Goal: Find specific page/section: Find specific page/section

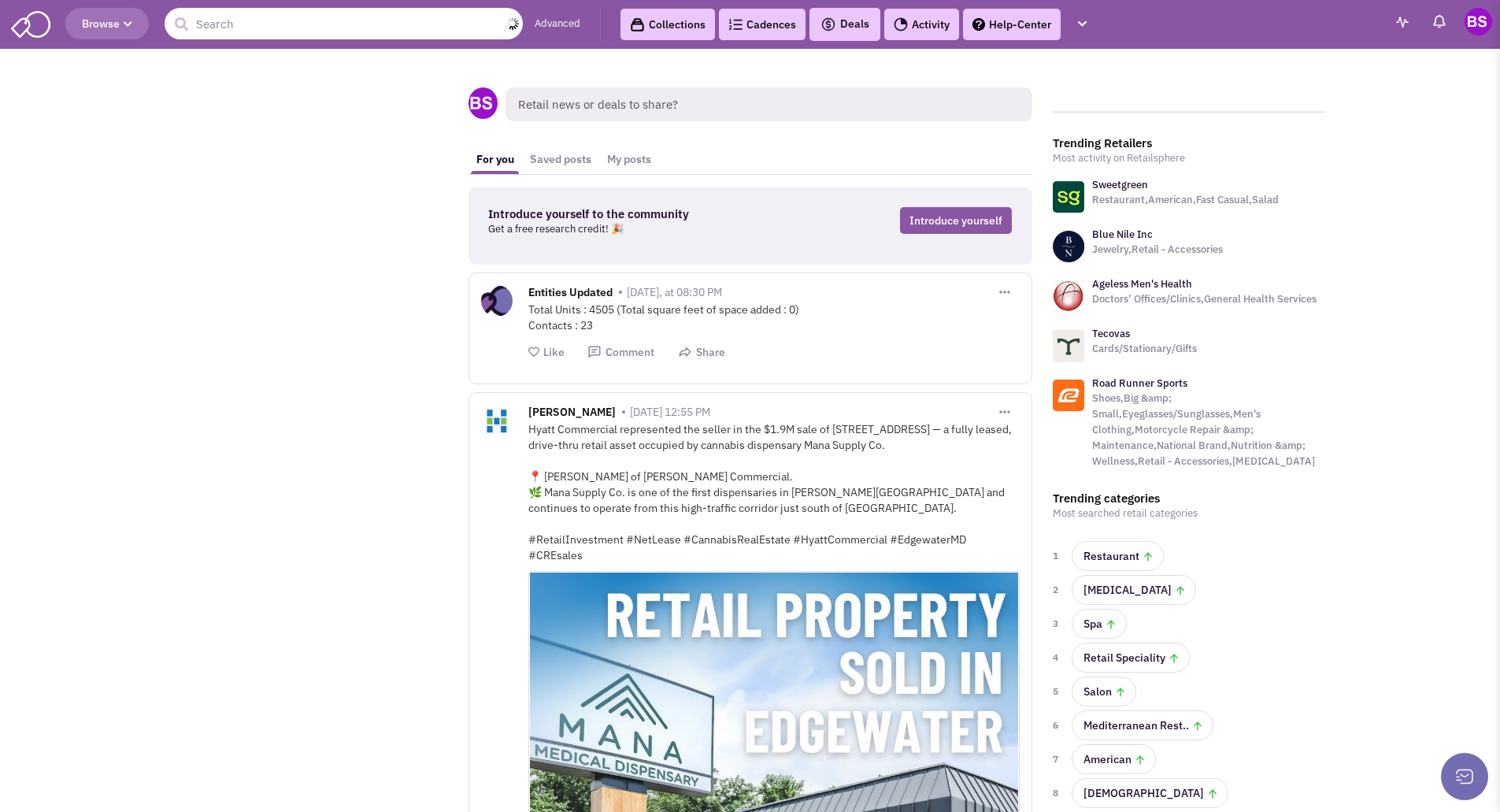
click at [221, 24] on input "text" at bounding box center [344, 24] width 358 height 32
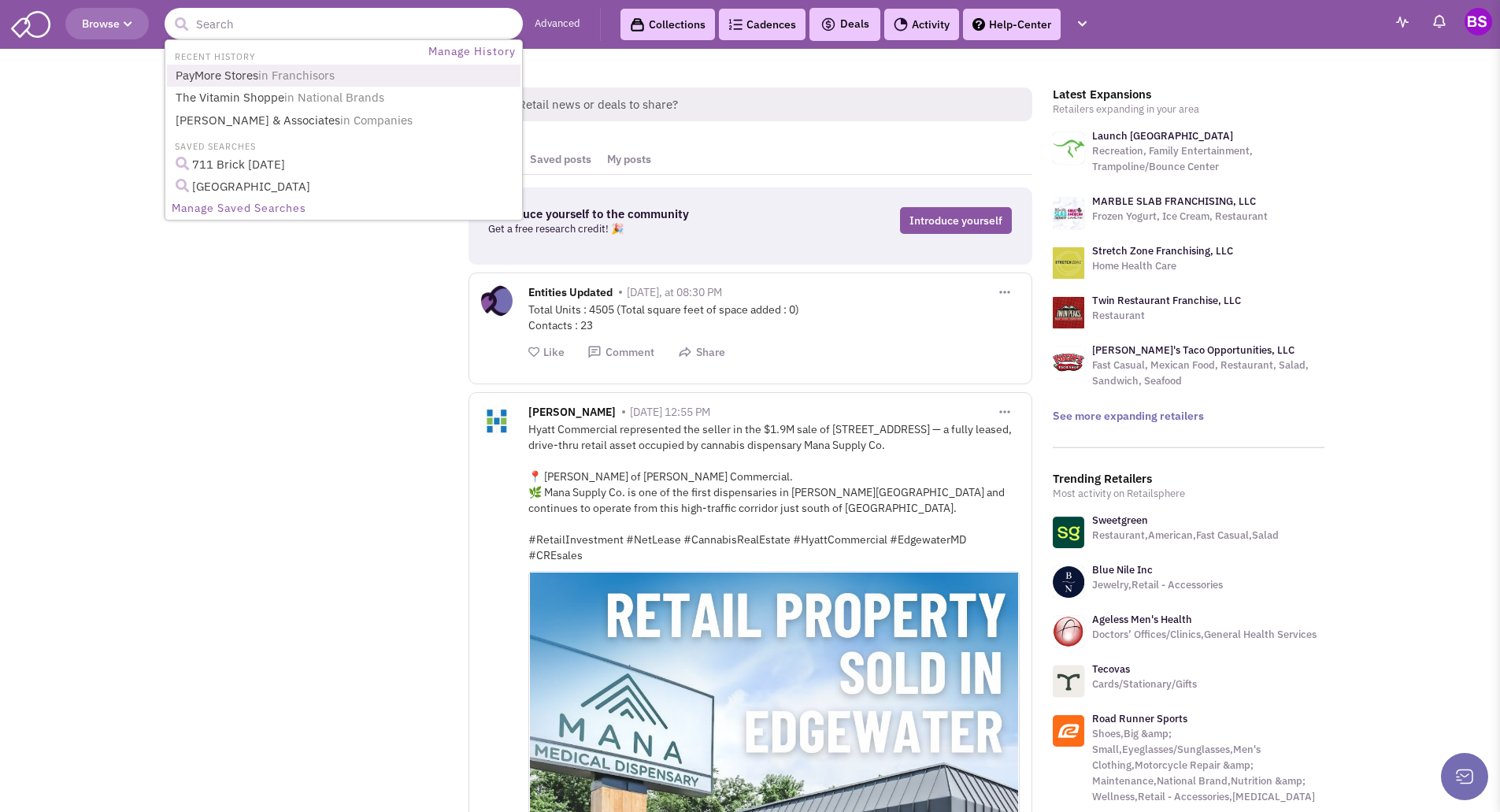
click at [226, 71] on link "PayMore Stores in Franchisors" at bounding box center [344, 75] width 349 height 21
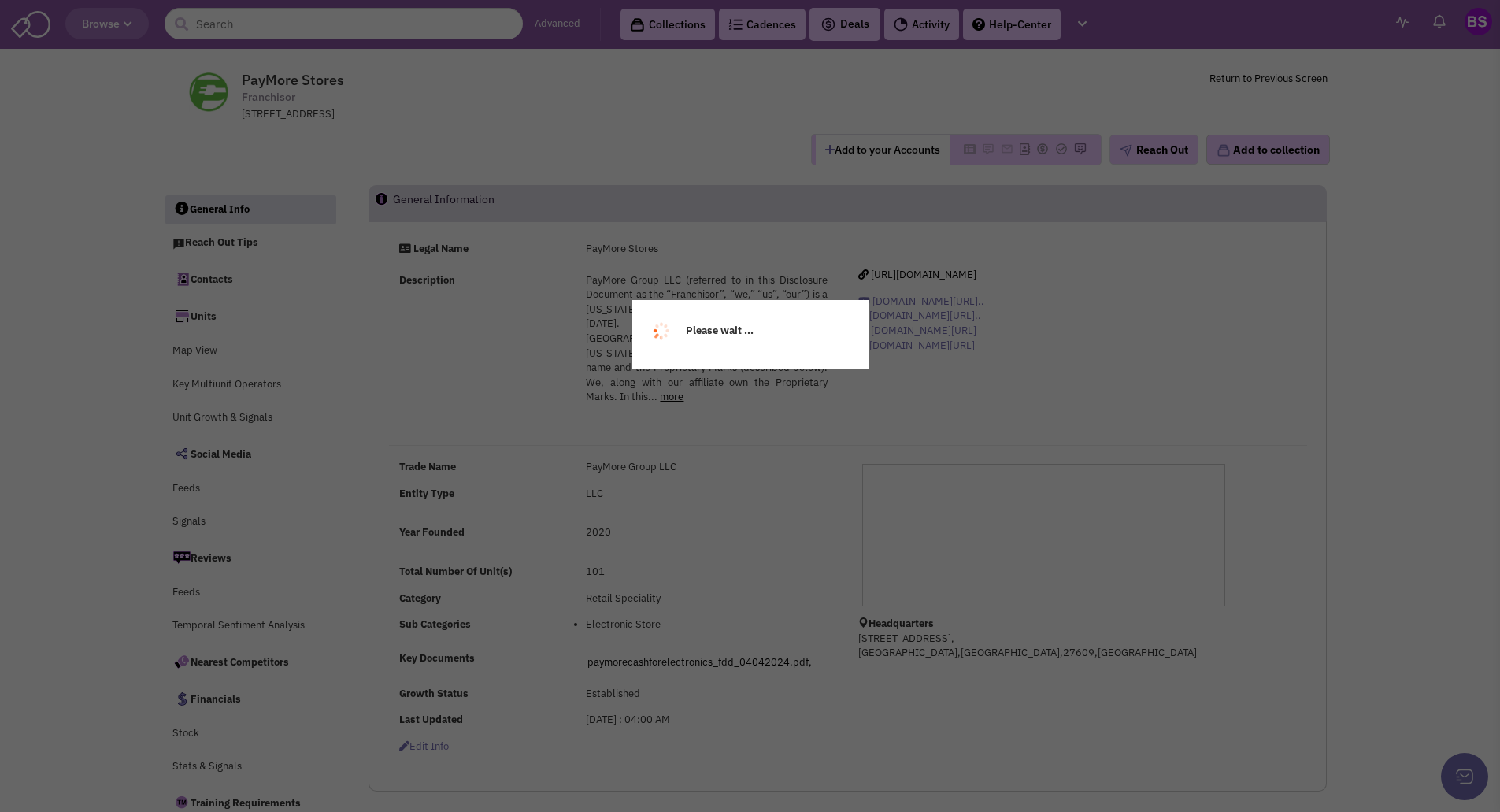
select select
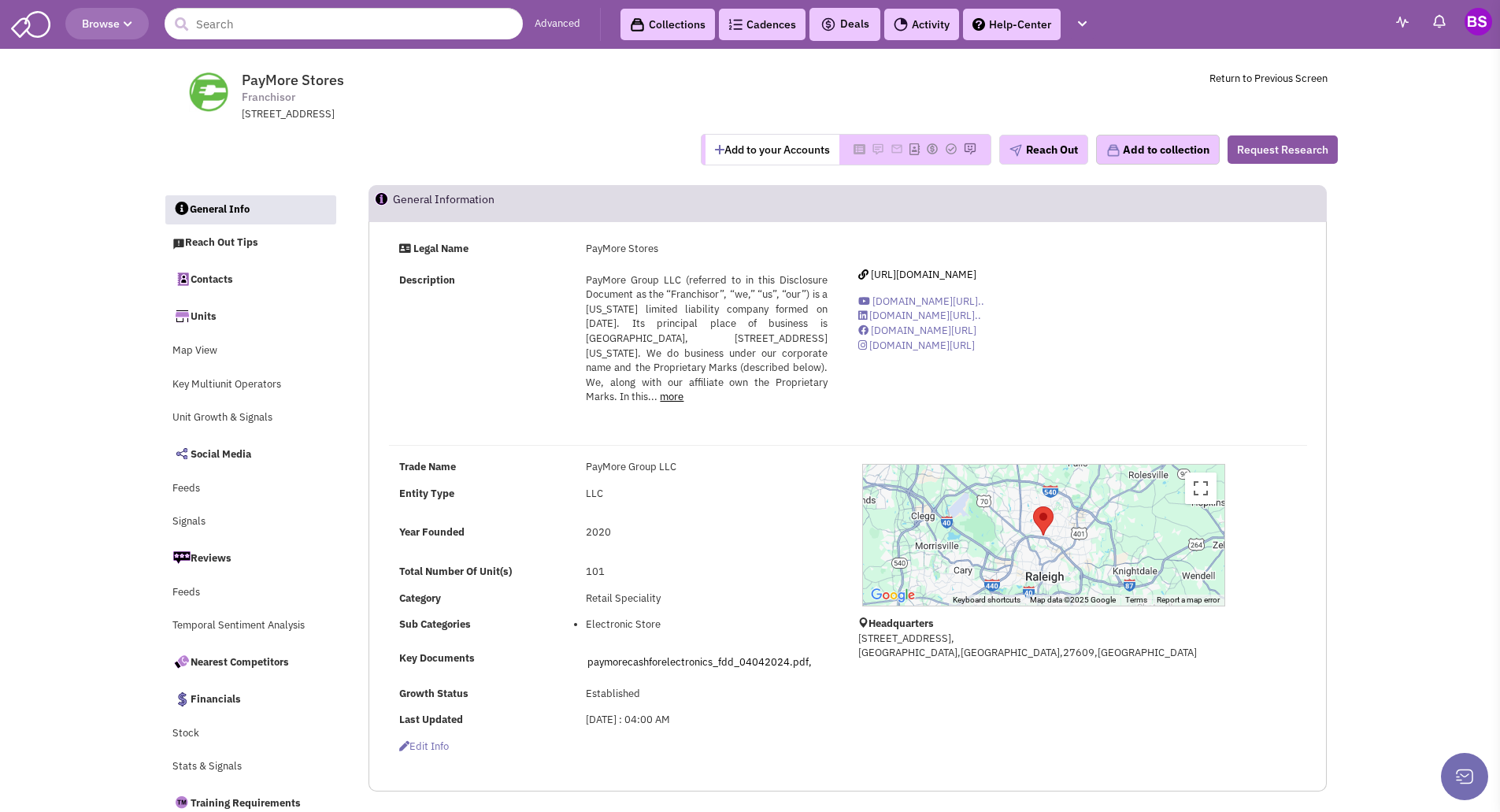
select select
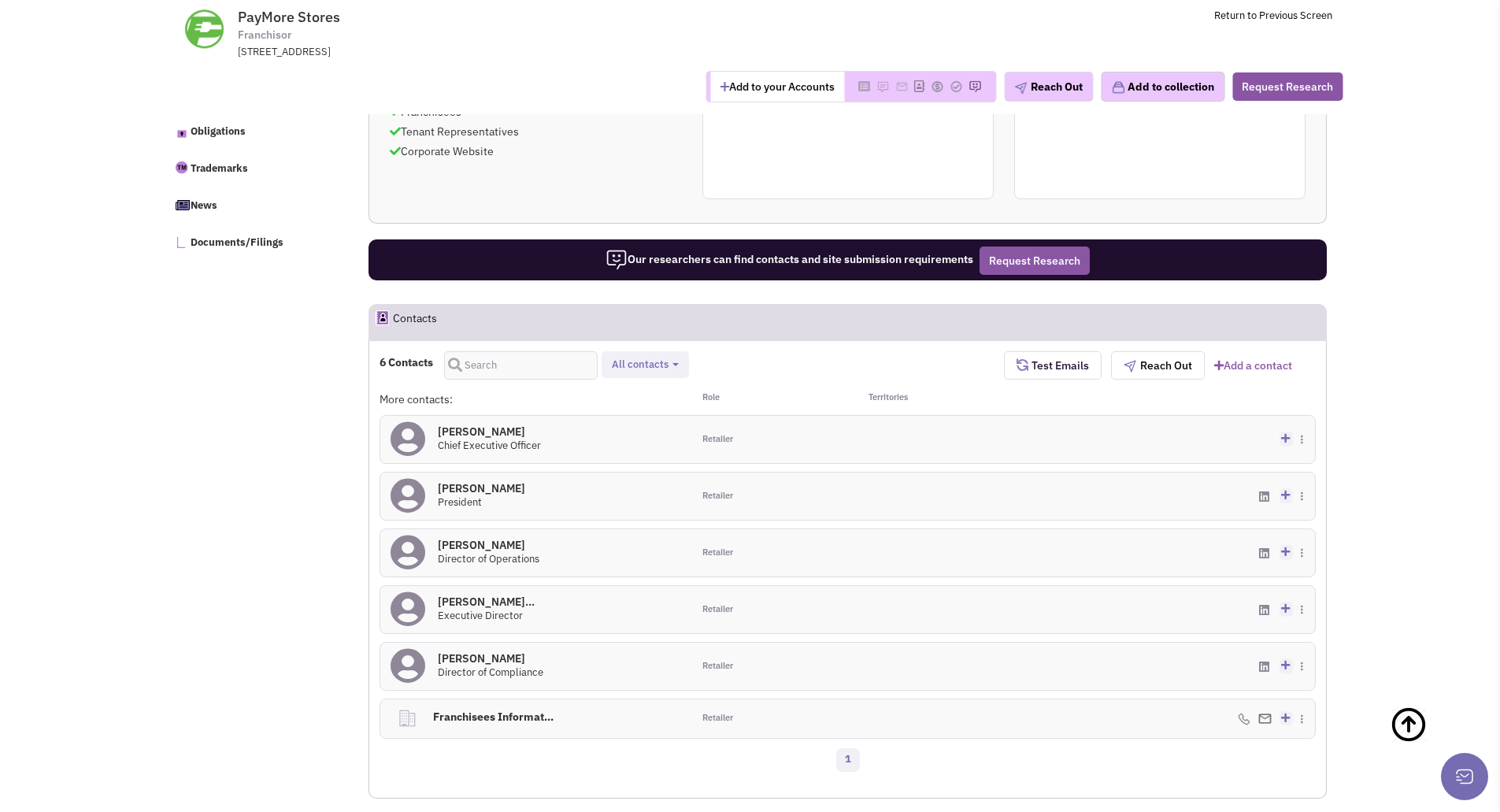
scroll to position [788, 0]
